Goal: Check status: Check status

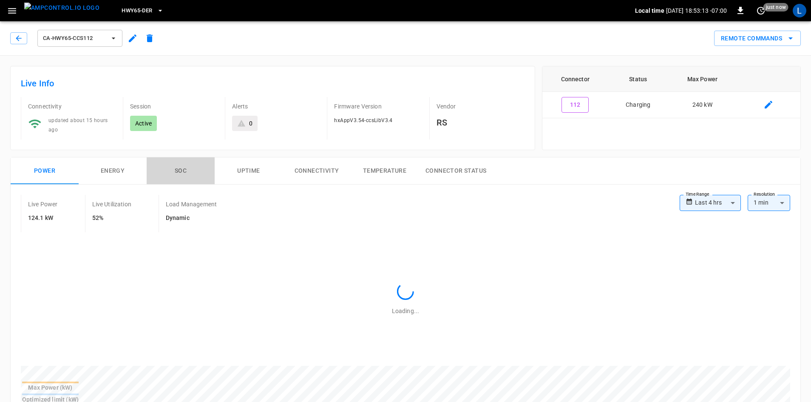
click at [176, 160] on button "SOC" at bounding box center [181, 170] width 68 height 27
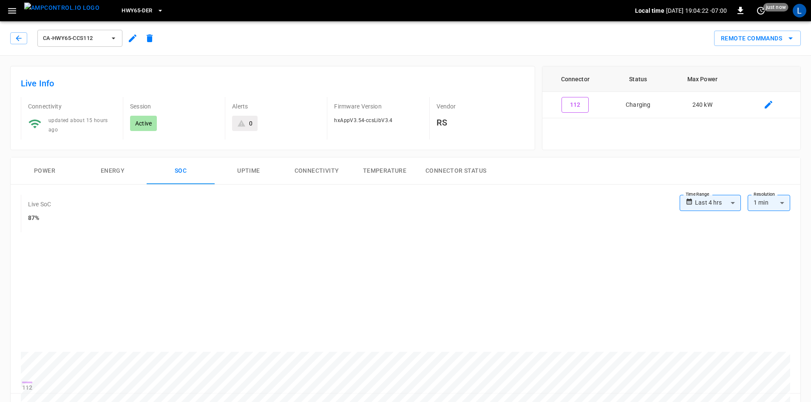
click at [71, 166] on button "Power" at bounding box center [45, 170] width 68 height 27
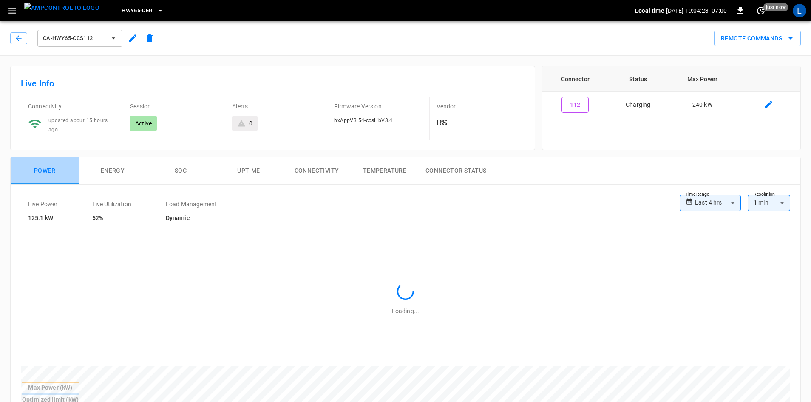
click at [51, 167] on button "Power" at bounding box center [45, 170] width 68 height 27
click at [14, 41] on button "button" at bounding box center [18, 38] width 17 height 12
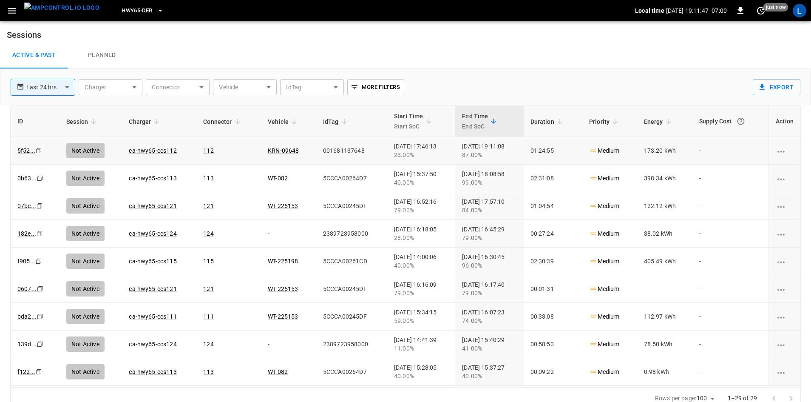
click at [150, 154] on td "ca-hwy65-ccs112" at bounding box center [159, 151] width 74 height 28
click at [151, 151] on link "ca-hwy65-ccs112" at bounding box center [152, 150] width 51 height 10
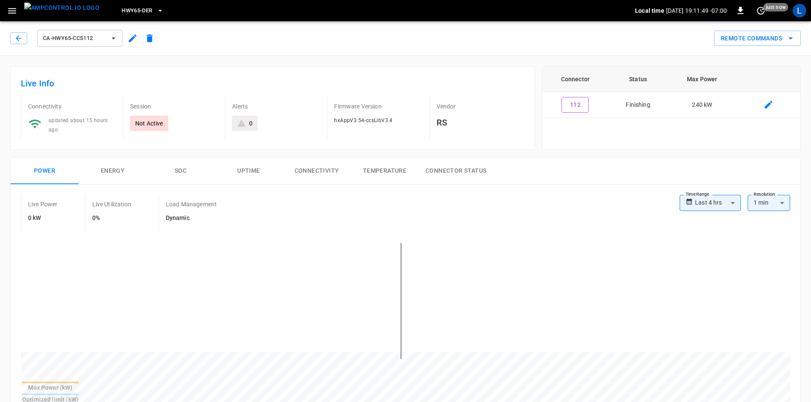
click at [180, 170] on button "SOC" at bounding box center [181, 170] width 68 height 27
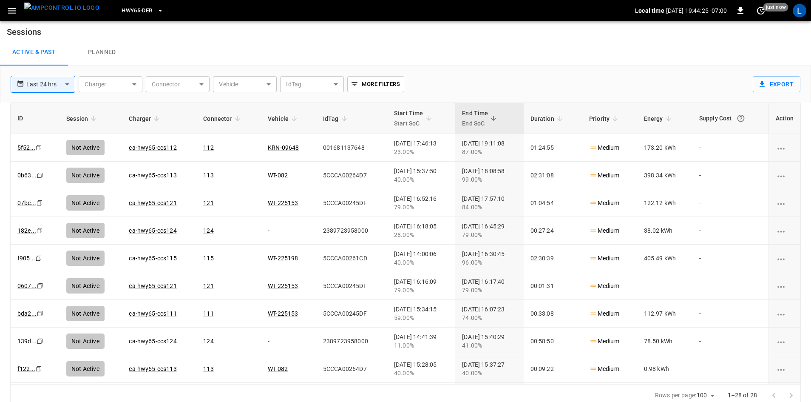
scroll to position [8, 0]
